Goal: Task Accomplishment & Management: Understand process/instructions

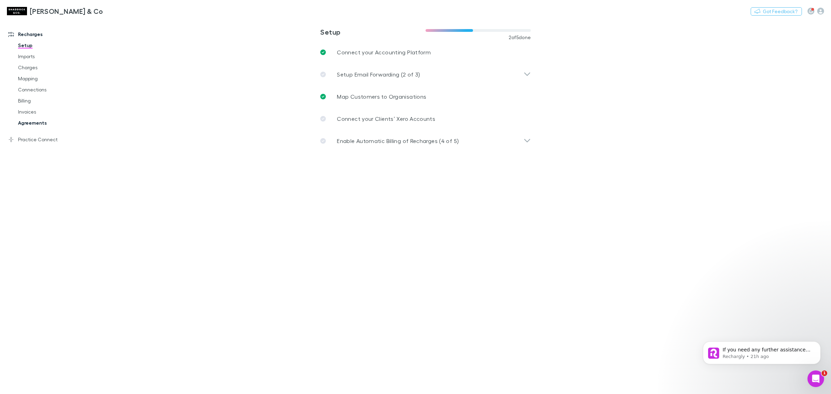
click at [41, 125] on link "Agreements" at bounding box center [54, 122] width 87 height 11
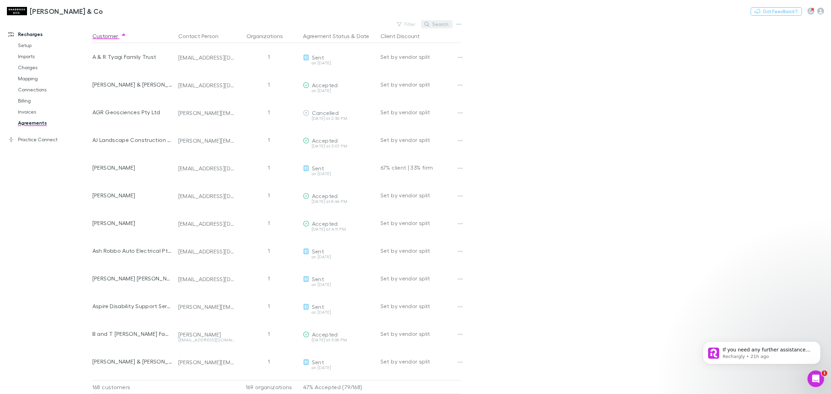
click at [438, 21] on button "Search" at bounding box center [437, 24] width 32 height 8
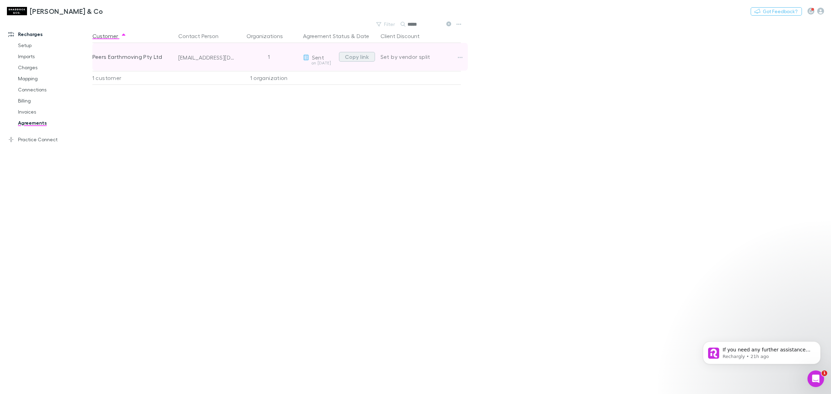
type input "*****"
click at [354, 60] on button "Copy link" at bounding box center [357, 57] width 36 height 10
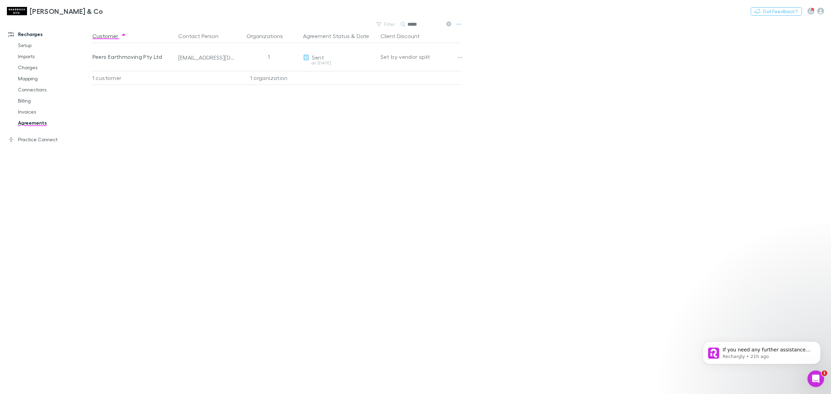
click at [253, 238] on div "Customer Contact Person Organizations Agreement Status & Date Client Discount P…" at bounding box center [282, 211] width 381 height 365
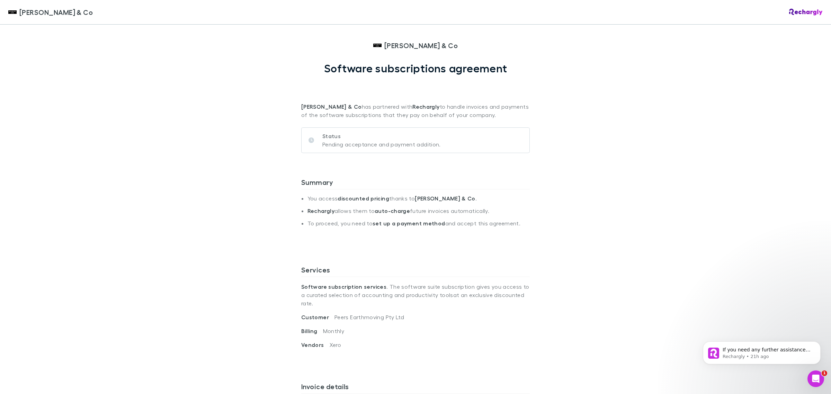
scroll to position [142, 0]
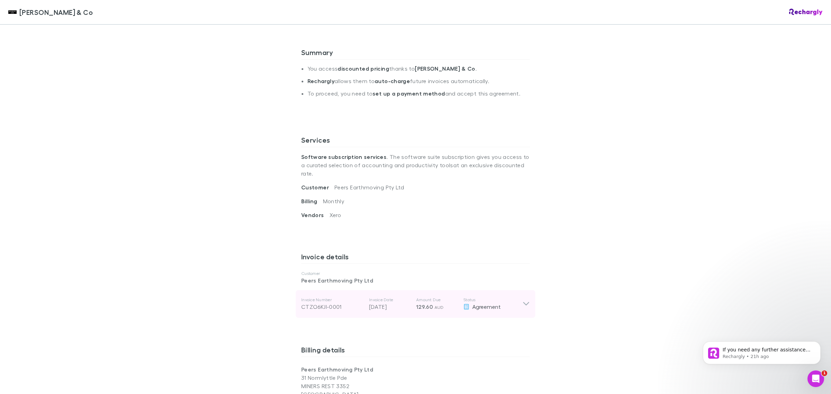
click at [525, 300] on icon at bounding box center [526, 304] width 7 height 8
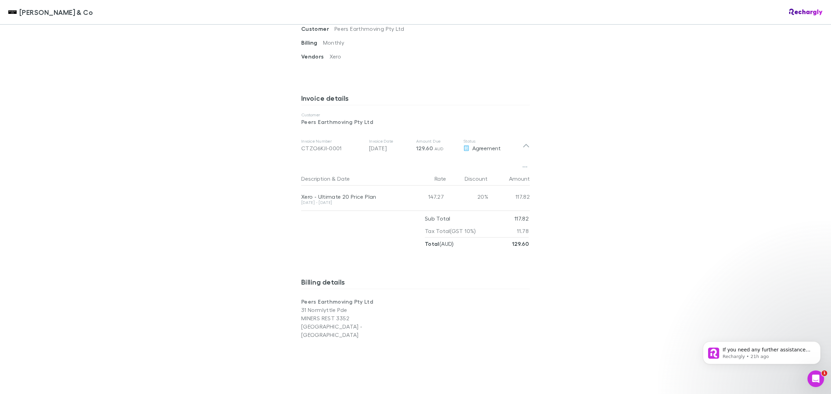
scroll to position [315, 0]
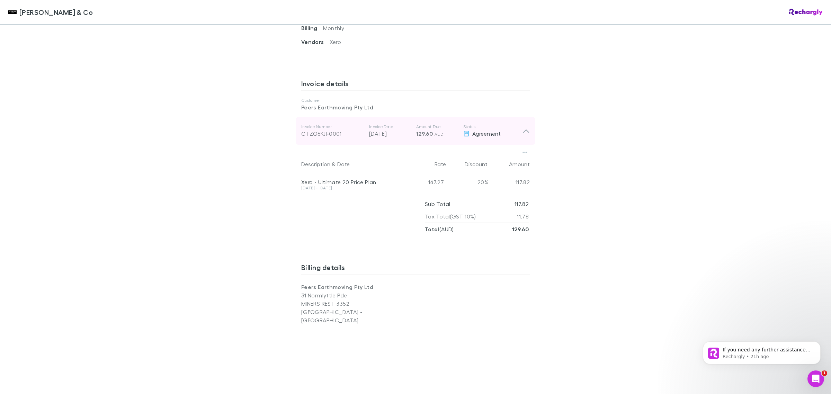
click at [523, 127] on icon at bounding box center [526, 131] width 7 height 8
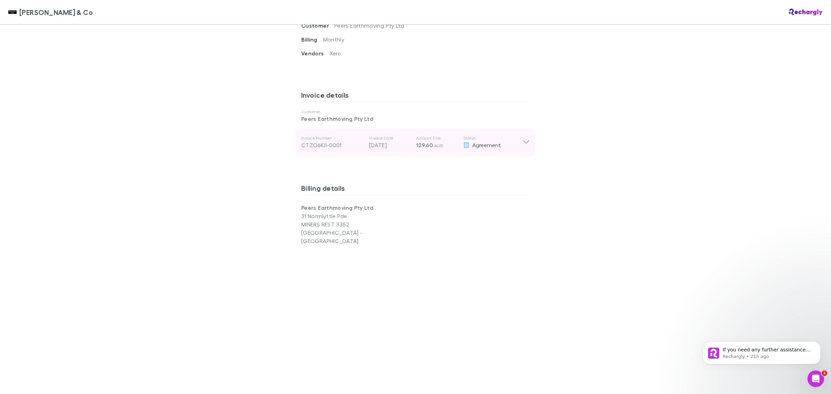
scroll to position [433, 0]
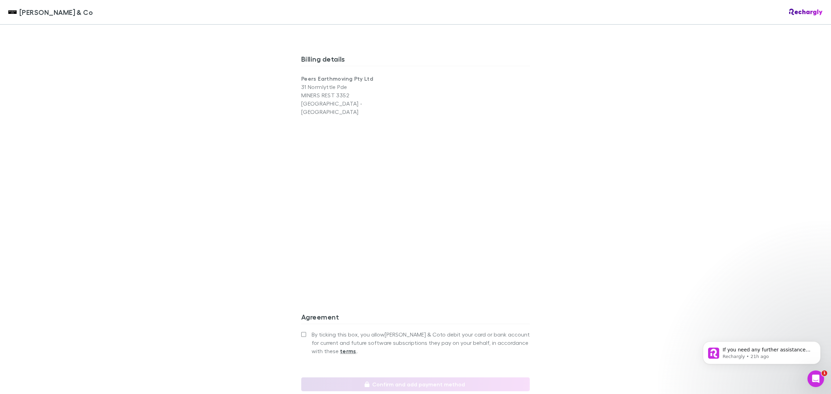
click at [335, 307] on div "Agreement By ticking this box, you allow [PERSON_NAME] & Co to debit your card …" at bounding box center [415, 349] width 229 height 84
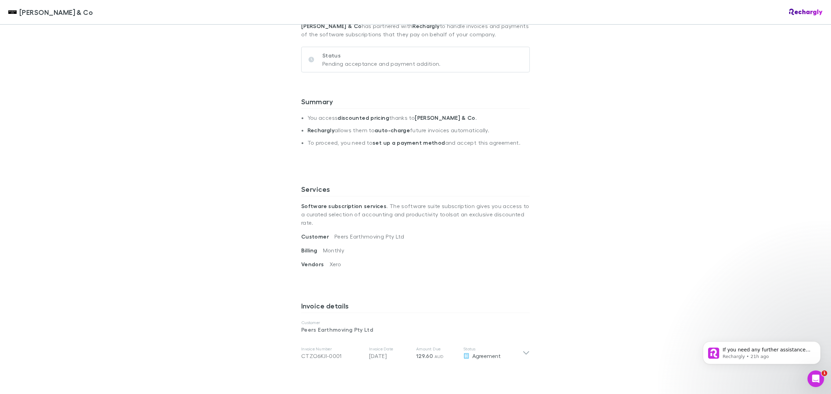
scroll to position [0, 0]
